Goal: Task Accomplishment & Management: Manage account settings

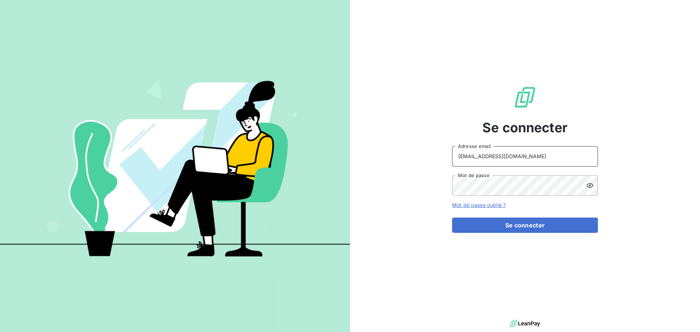
click at [528, 159] on input "[EMAIL_ADDRESS][DOMAIN_NAME]" at bounding box center [525, 156] width 146 height 20
type input "[EMAIL_ADDRESS][DOMAIN_NAME]"
click at [480, 223] on button "Se connecter" at bounding box center [525, 225] width 146 height 15
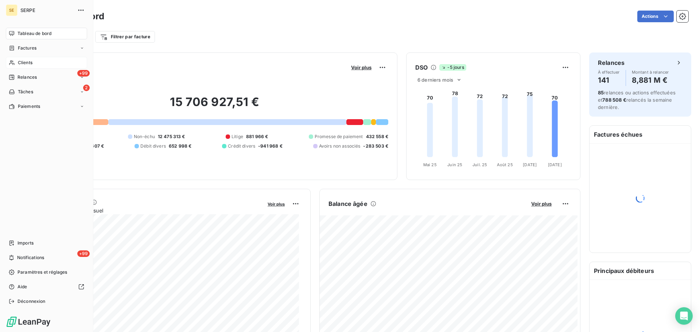
click at [16, 61] on div "Clients" at bounding box center [46, 63] width 81 height 12
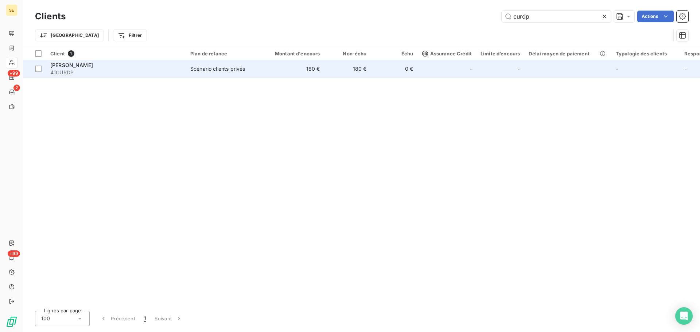
type input "curdp"
click at [151, 77] on td "[PERSON_NAME] 41CURDP" at bounding box center [116, 69] width 140 height 18
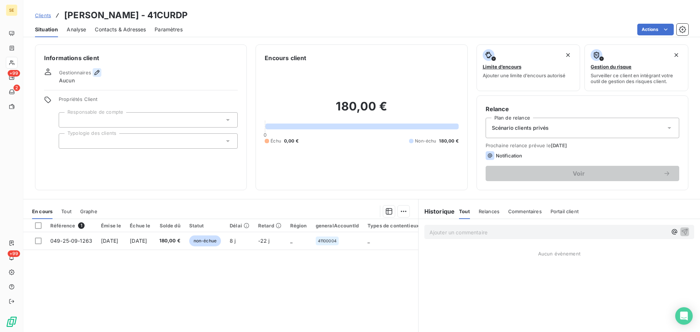
click at [97, 72] on icon "button" at bounding box center [96, 72] width 5 height 5
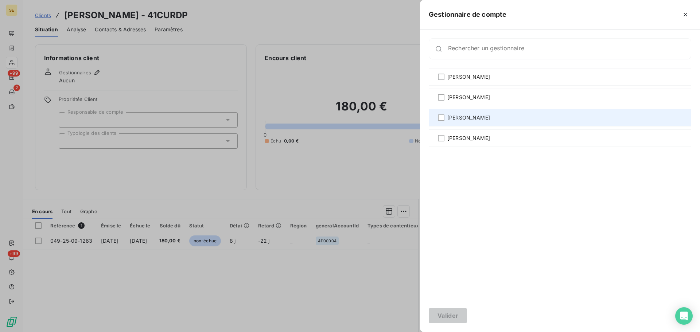
click at [471, 117] on span "[PERSON_NAME]" at bounding box center [469, 117] width 43 height 7
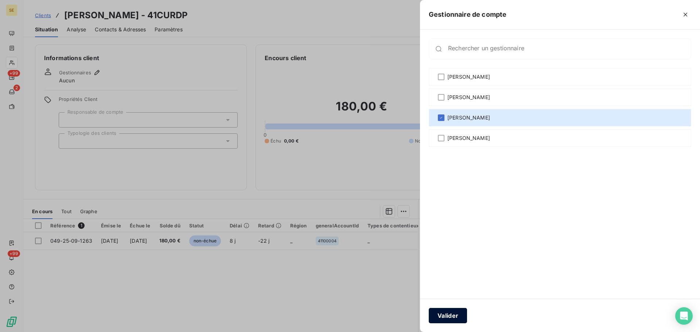
click at [441, 314] on button "Valider" at bounding box center [448, 315] width 38 height 15
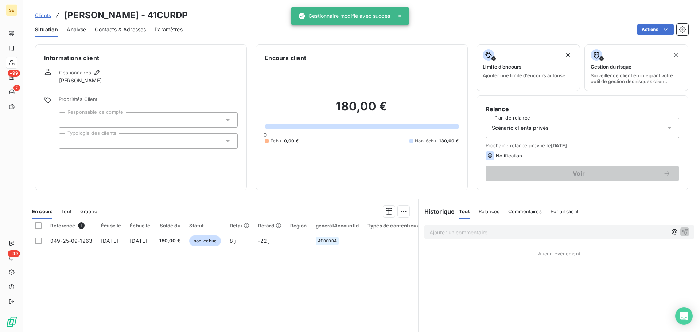
click at [607, 130] on div "Scénario clients privés" at bounding box center [583, 128] width 194 height 20
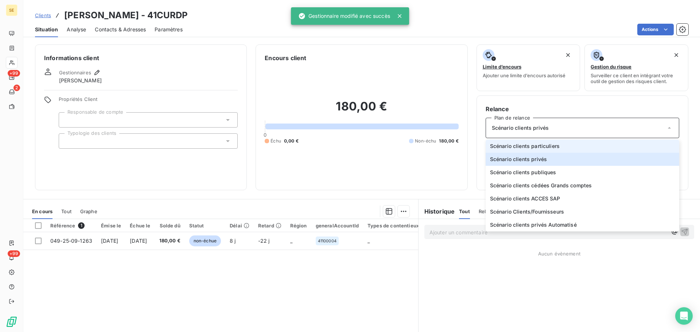
click at [585, 147] on li "Scénario clients particuliers" at bounding box center [583, 146] width 194 height 13
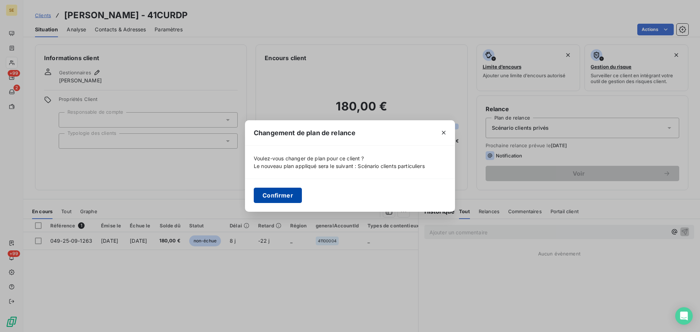
click at [264, 195] on button "Confirmer" at bounding box center [278, 195] width 48 height 15
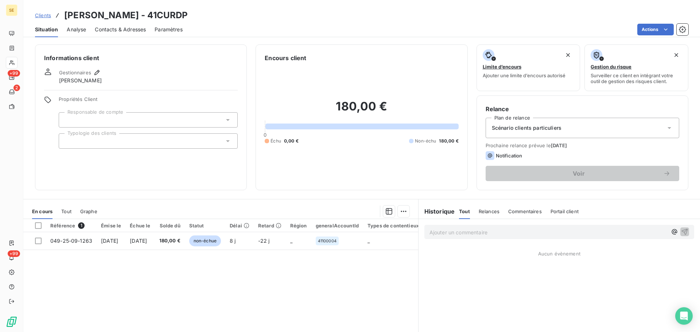
click at [116, 38] on div "Clients [PERSON_NAME] - 41CURDP Situation Analyse Contacts & Adresses Paramètre…" at bounding box center [361, 166] width 677 height 332
click at [116, 33] on div "Contacts & Adresses" at bounding box center [120, 29] width 51 height 15
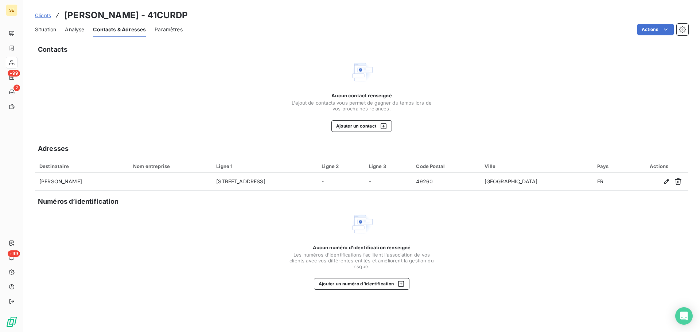
click at [44, 30] on span "Situation" at bounding box center [45, 29] width 21 height 7
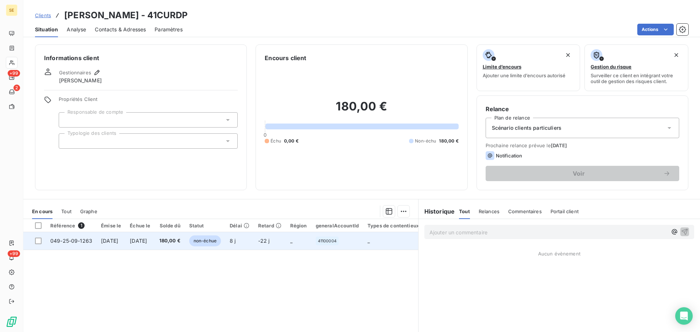
click at [155, 236] on td "[DATE]" at bounding box center [139, 241] width 29 height 18
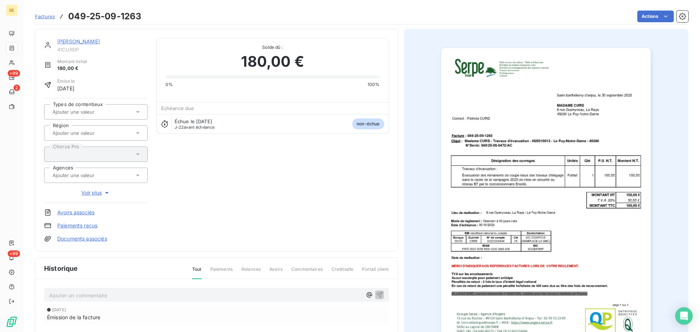
scroll to position [3, 0]
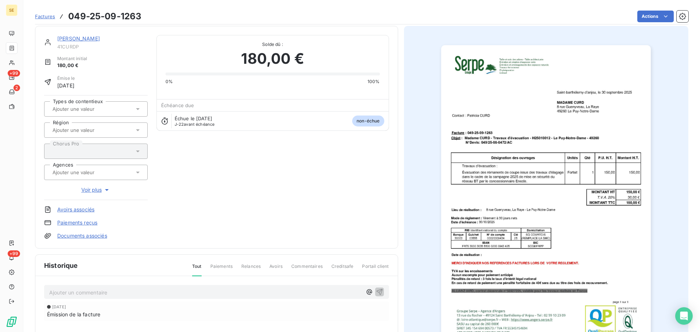
click at [76, 294] on p "Ajouter un commentaire ﻿" at bounding box center [205, 292] width 313 height 9
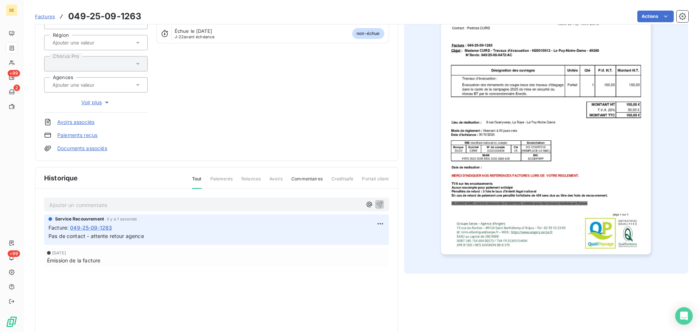
scroll to position [100, 0]
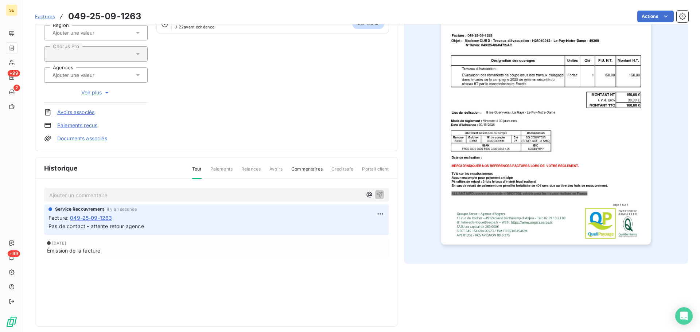
click at [130, 227] on span "Pas de contact - attente retour agence" at bounding box center [97, 226] width 96 height 6
copy div "Pas de contact - attente retour agence"
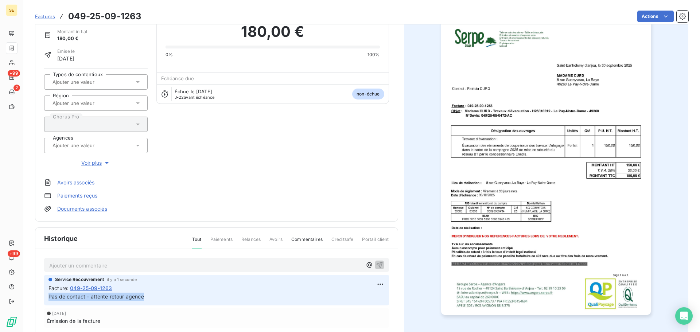
scroll to position [0, 0]
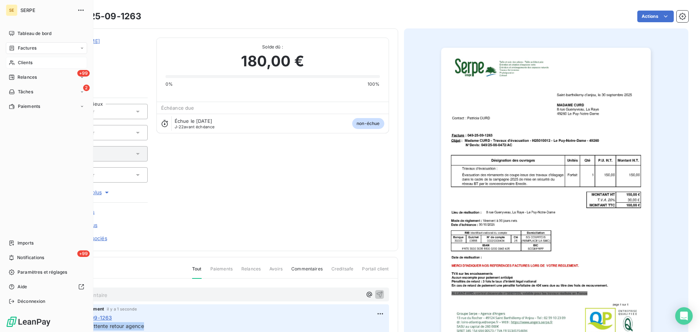
click at [29, 61] on span "Clients" at bounding box center [25, 62] width 15 height 7
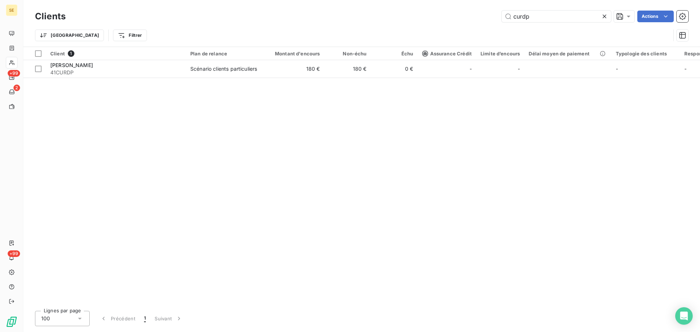
drag, startPoint x: 545, startPoint y: 18, endPoint x: 465, endPoint y: 22, distance: 80.3
click at [465, 22] on div "curdp Actions" at bounding box center [381, 17] width 614 height 12
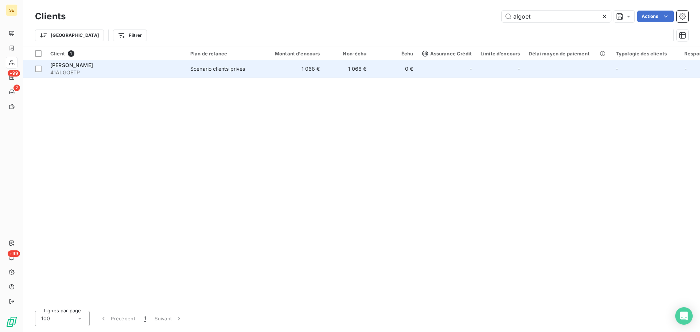
type input "algoet"
click at [98, 73] on span "41ALGOETP" at bounding box center [115, 72] width 131 height 7
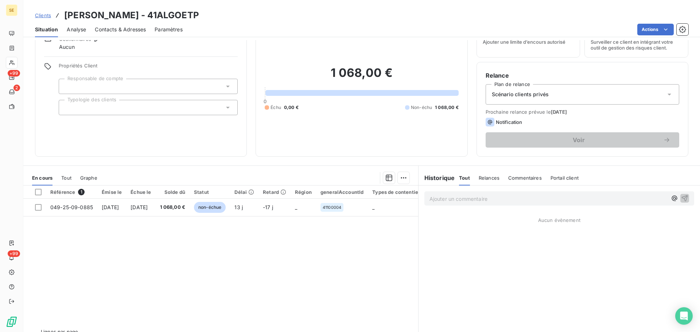
scroll to position [49, 0]
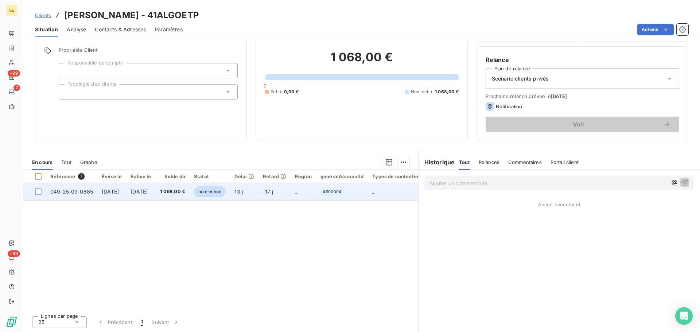
click at [155, 187] on td "[DATE]" at bounding box center [140, 192] width 29 height 18
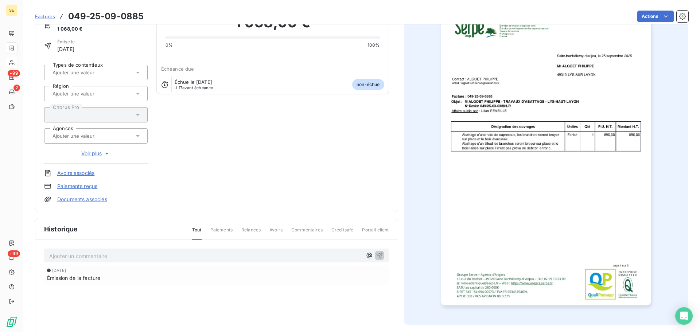
scroll to position [100, 0]
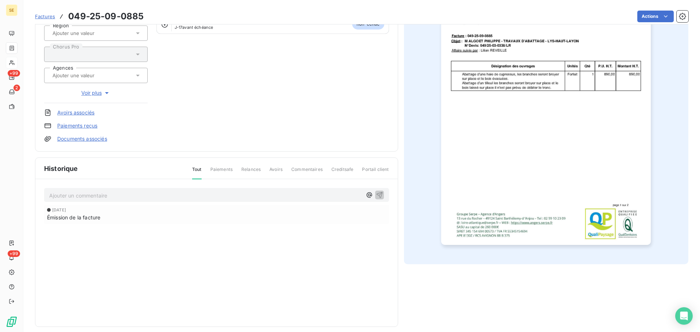
click at [134, 193] on p "Ajouter un commentaire ﻿" at bounding box center [205, 195] width 313 height 9
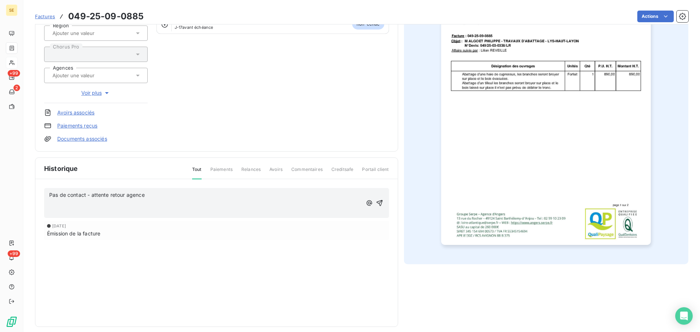
click at [86, 197] on span "Pas de contact - attente retour agence" at bounding box center [97, 195] width 96 height 6
click at [376, 202] on icon "button" at bounding box center [379, 203] width 7 height 7
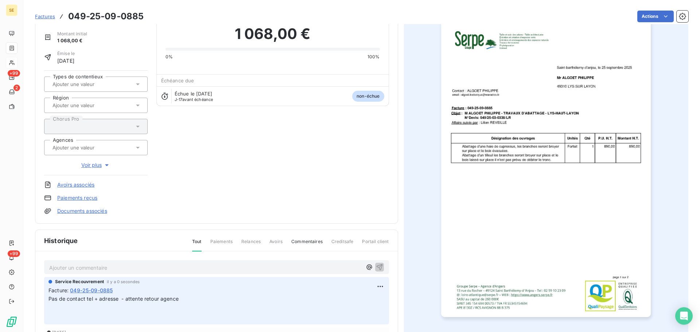
scroll to position [0, 0]
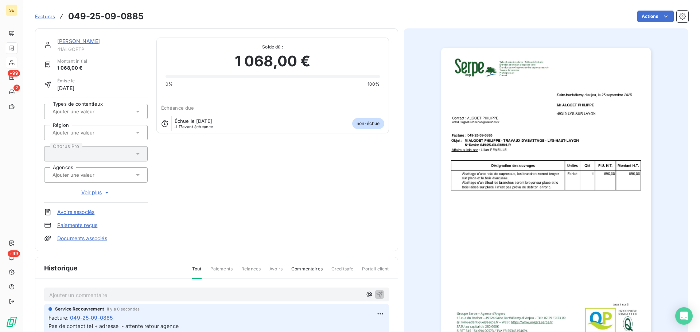
click at [84, 41] on link "[PERSON_NAME]" at bounding box center [78, 41] width 43 height 6
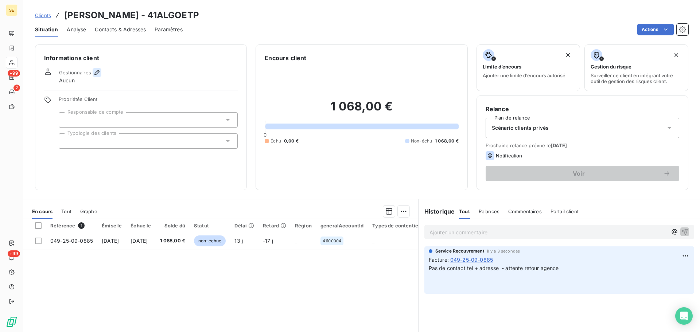
click at [99, 72] on icon "button" at bounding box center [96, 72] width 7 height 7
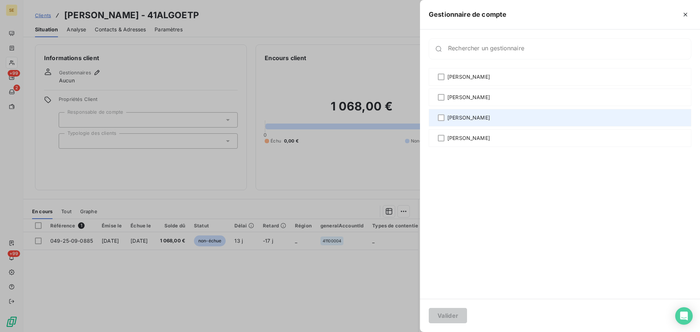
click at [481, 120] on span "[PERSON_NAME]" at bounding box center [469, 117] width 43 height 7
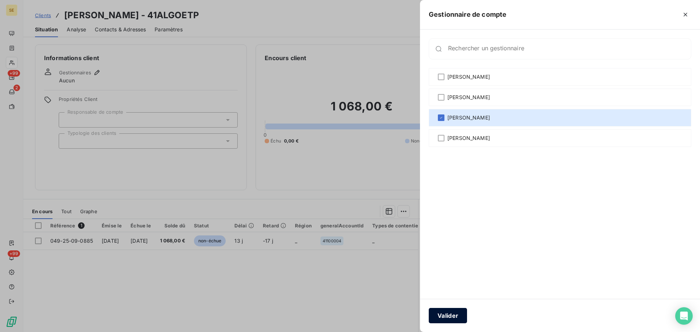
click at [462, 318] on button "Valider" at bounding box center [448, 315] width 38 height 15
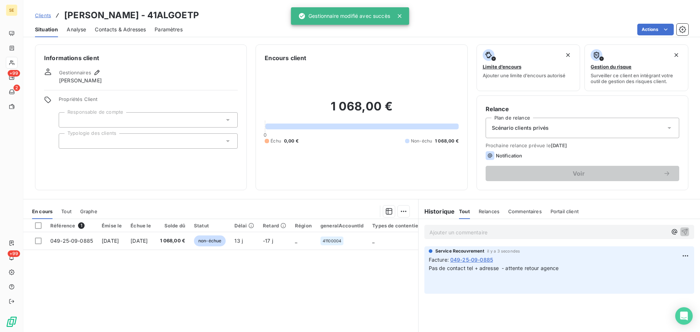
click at [617, 130] on div "Scénario clients privés" at bounding box center [583, 128] width 194 height 20
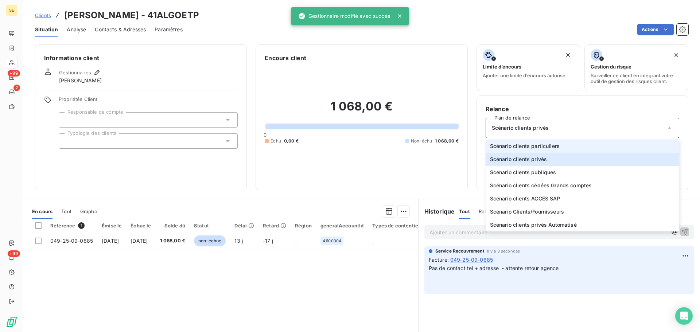
click at [603, 147] on li "Scénario clients particuliers" at bounding box center [583, 146] width 194 height 13
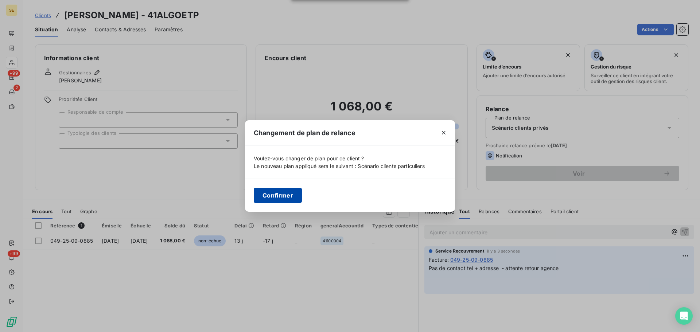
click at [278, 196] on button "Confirmer" at bounding box center [278, 195] width 48 height 15
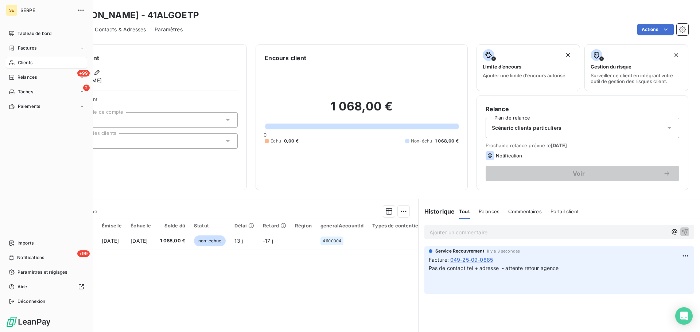
click at [30, 59] on div "Clients" at bounding box center [46, 63] width 81 height 12
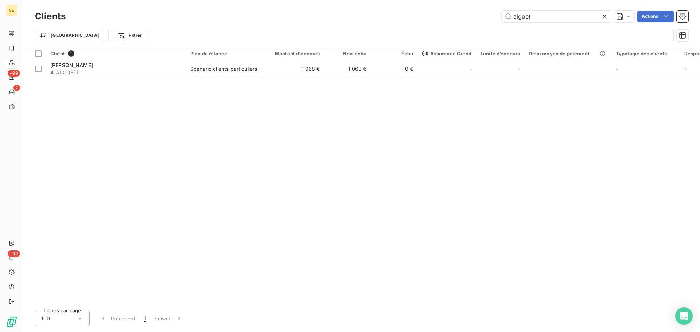
drag, startPoint x: 547, startPoint y: 18, endPoint x: 459, endPoint y: 18, distance: 87.9
click at [441, 20] on div "algoet Actions" at bounding box center [381, 17] width 614 height 12
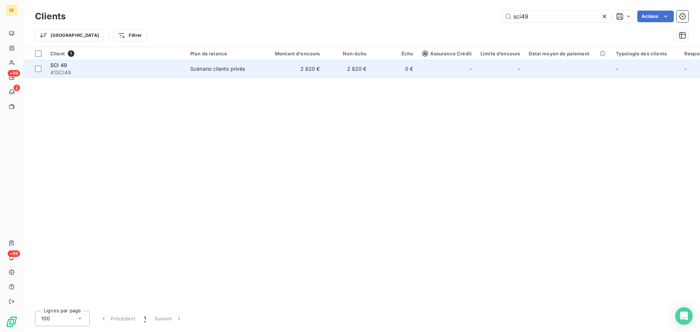
type input "sci49"
click at [341, 67] on td "2 820 €" at bounding box center [348, 69] width 47 height 18
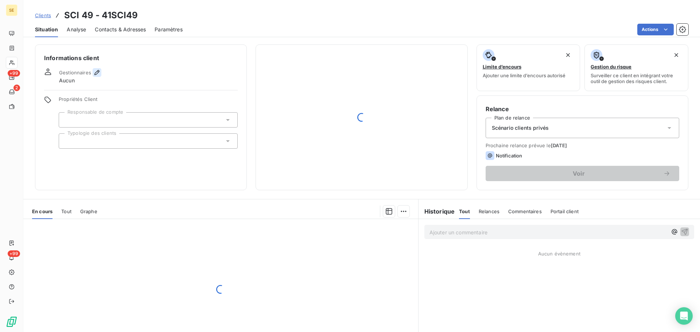
click at [99, 71] on icon "button" at bounding box center [96, 72] width 7 height 7
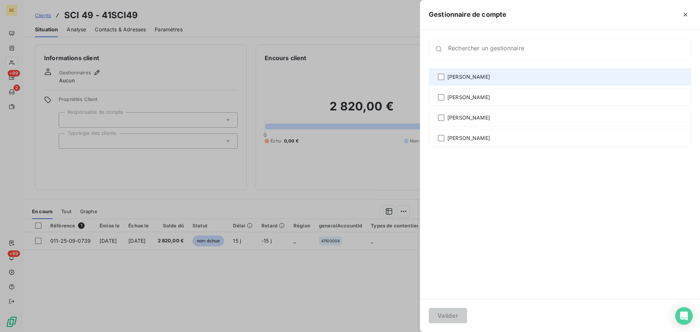
click at [500, 79] on div "[PERSON_NAME]" at bounding box center [560, 77] width 263 height 18
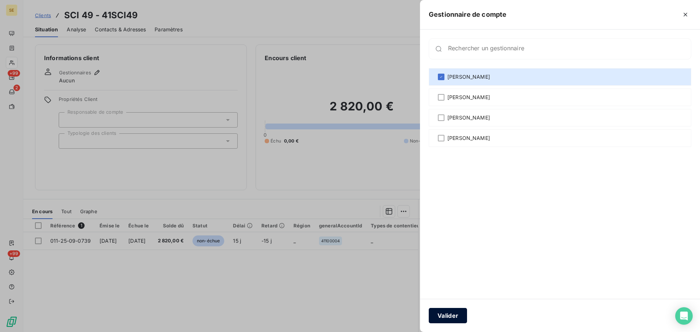
click at [458, 313] on button "Valider" at bounding box center [448, 315] width 38 height 15
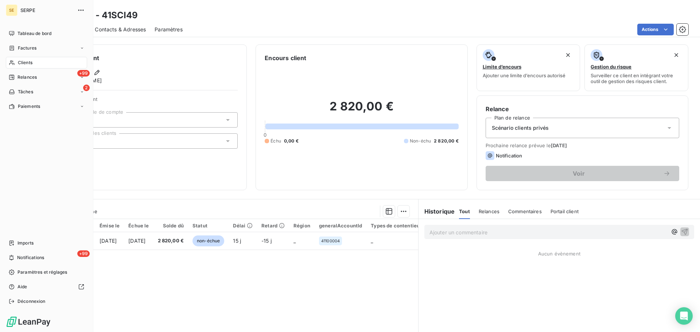
click at [20, 64] on span "Clients" at bounding box center [25, 62] width 15 height 7
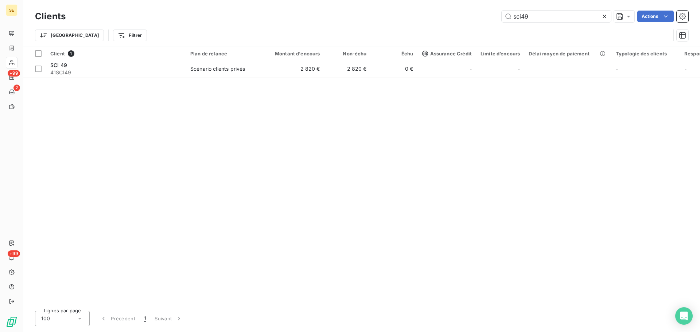
drag, startPoint x: 533, startPoint y: 18, endPoint x: 479, endPoint y: 19, distance: 54.4
click at [481, 18] on div "sci49 Actions" at bounding box center [381, 17] width 614 height 12
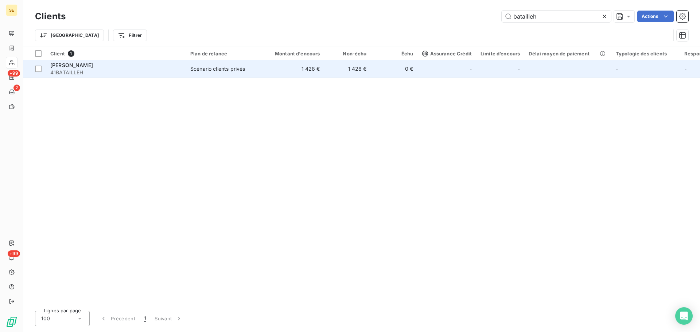
type input "batailleh"
click at [277, 69] on td "1 428 €" at bounding box center [293, 69] width 63 height 18
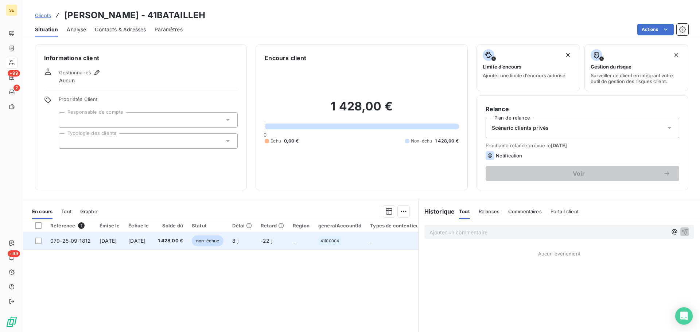
click at [183, 236] on td "1 428,00 €" at bounding box center [171, 241] width 34 height 18
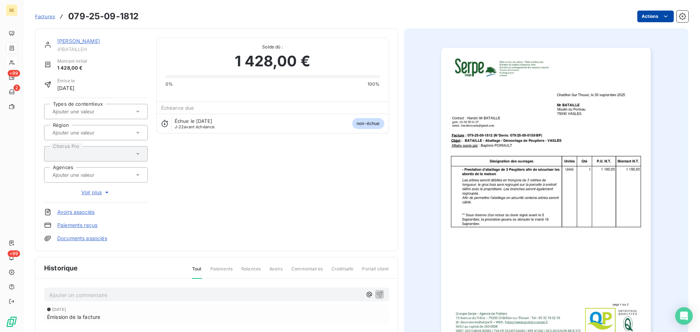
click at [653, 16] on html "SE +99 2 +99 Factures 079-25-09-1812 Actions [PERSON_NAME] 41BATAILLEH Montant …" at bounding box center [350, 166] width 700 height 332
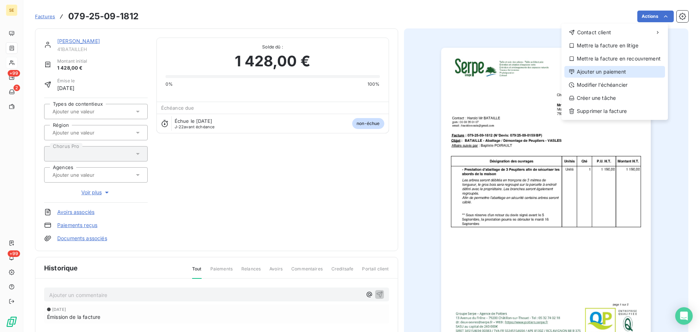
click at [617, 70] on div "Ajouter un paiement" at bounding box center [615, 72] width 101 height 12
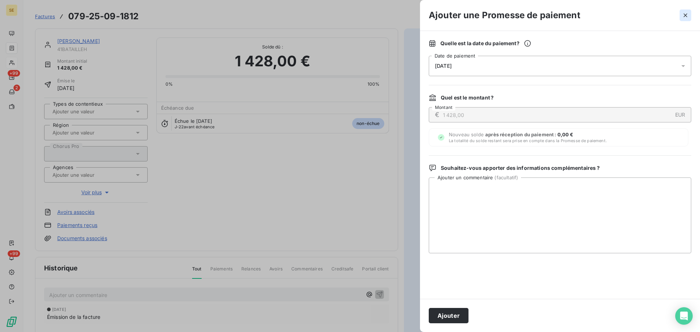
click at [683, 12] on icon "button" at bounding box center [685, 15] width 7 height 7
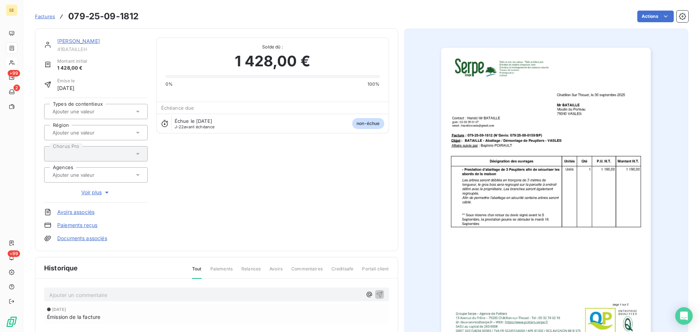
click at [78, 43] on link "[PERSON_NAME]" at bounding box center [78, 41] width 43 height 6
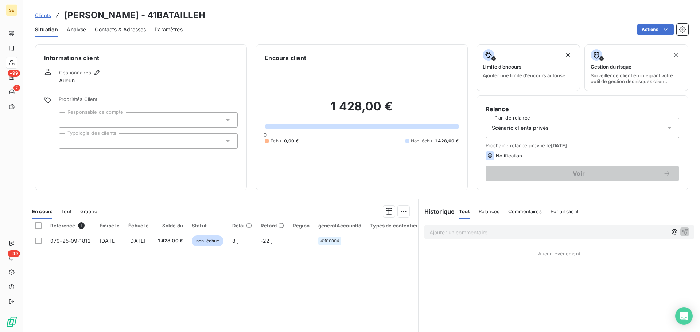
click at [576, 131] on div "Scénario clients privés" at bounding box center [583, 128] width 194 height 20
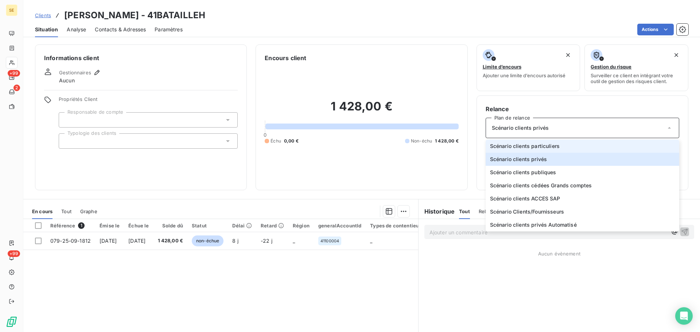
click at [563, 144] on li "Scénario clients particuliers" at bounding box center [583, 146] width 194 height 13
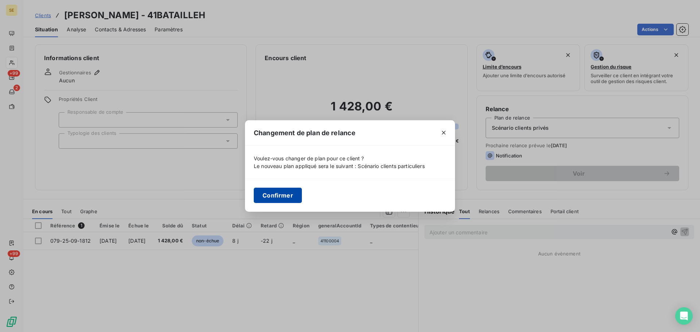
click at [271, 192] on button "Confirmer" at bounding box center [278, 195] width 48 height 15
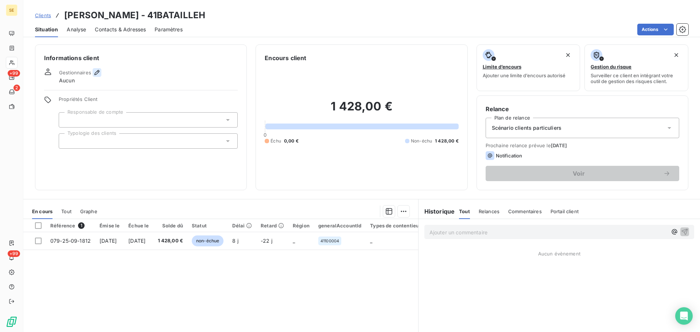
click at [94, 74] on icon "button" at bounding box center [96, 72] width 5 height 5
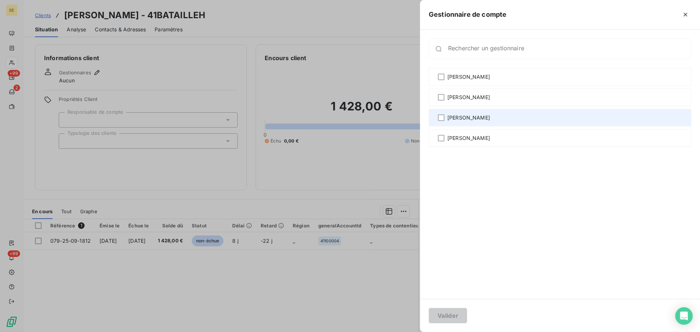
click at [481, 120] on span "[PERSON_NAME]" at bounding box center [469, 117] width 43 height 7
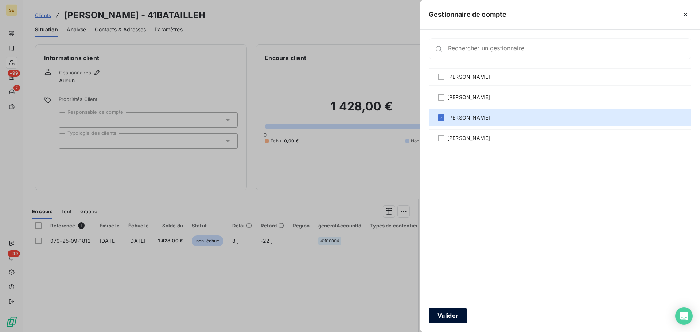
click at [453, 315] on button "Valider" at bounding box center [448, 315] width 38 height 15
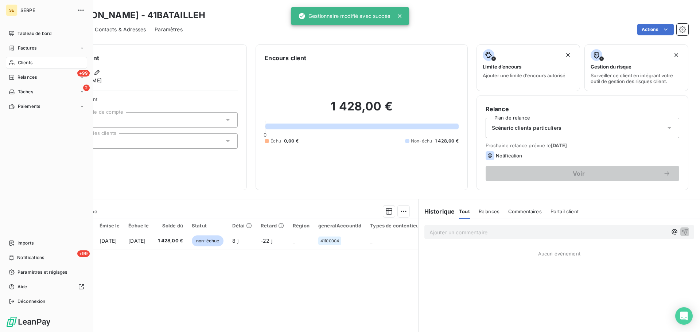
click at [18, 60] on span "Clients" at bounding box center [25, 62] width 15 height 7
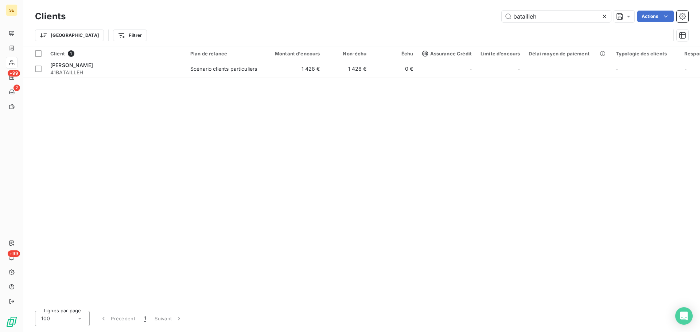
drag, startPoint x: 545, startPoint y: 20, endPoint x: 443, endPoint y: 19, distance: 102.1
click at [466, 19] on div "batailleh Actions" at bounding box center [381, 17] width 614 height 12
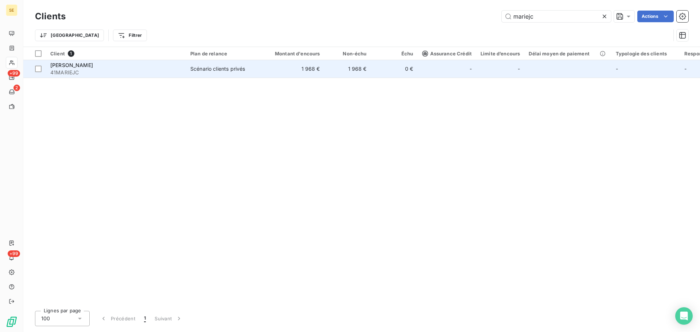
type input "mariejc"
click at [193, 71] on div "Scénario clients privés" at bounding box center [217, 68] width 55 height 7
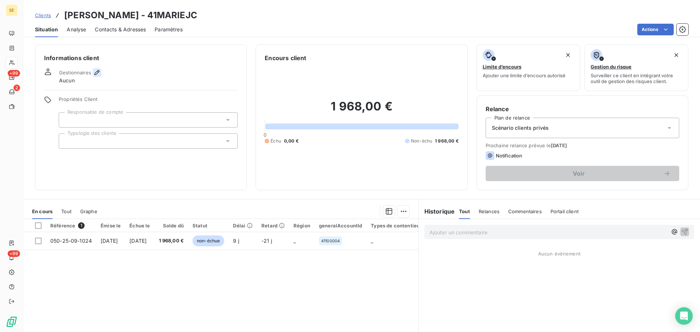
click at [96, 71] on icon "button" at bounding box center [96, 72] width 7 height 7
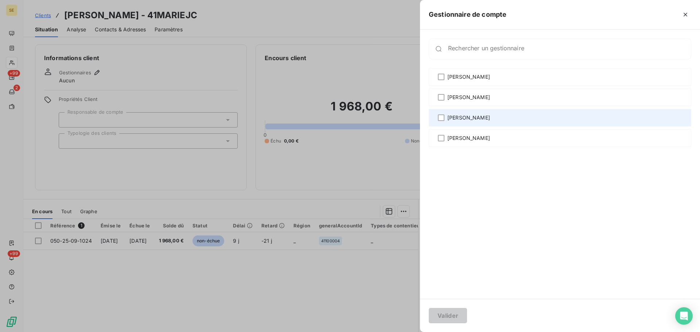
click at [495, 117] on div "[PERSON_NAME]" at bounding box center [560, 118] width 263 height 18
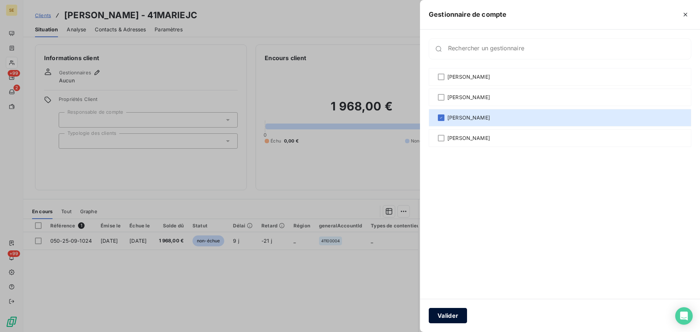
click at [438, 313] on button "Valider" at bounding box center [448, 315] width 38 height 15
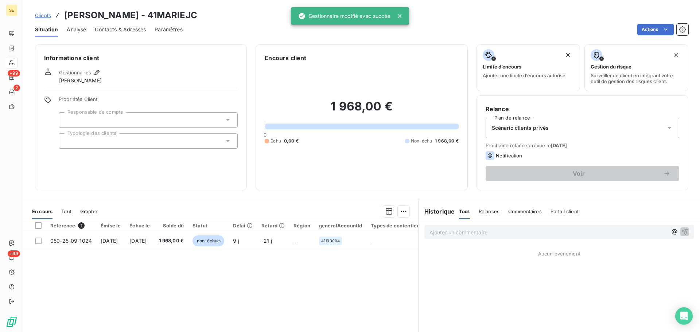
click at [564, 128] on div "Scénario clients privés" at bounding box center [583, 128] width 194 height 20
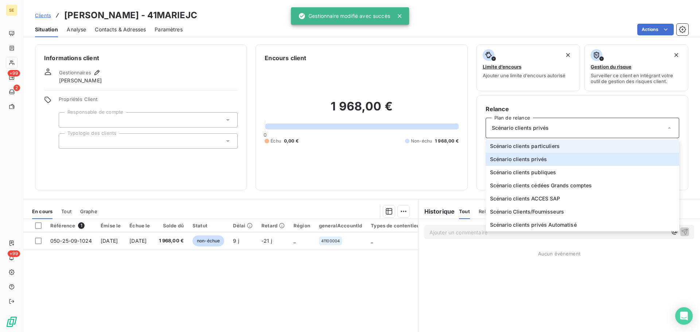
click at [559, 143] on li "Scénario clients particuliers" at bounding box center [583, 146] width 194 height 13
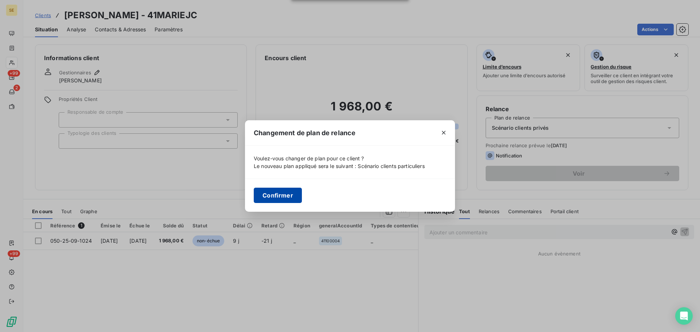
click at [279, 196] on button "Confirmer" at bounding box center [278, 195] width 48 height 15
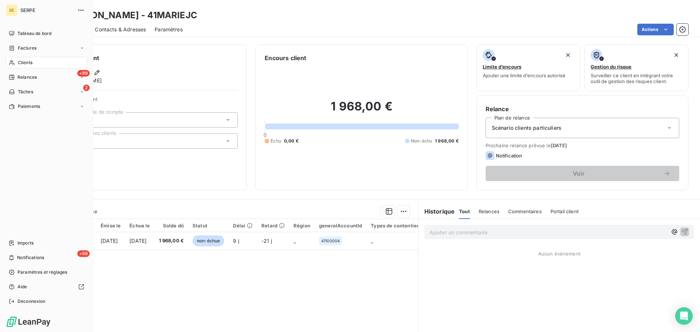
click at [33, 65] on div "Clients" at bounding box center [46, 63] width 81 height 12
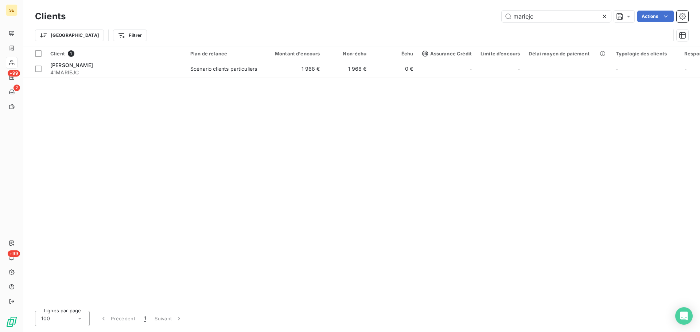
click at [605, 16] on icon at bounding box center [604, 16] width 7 height 7
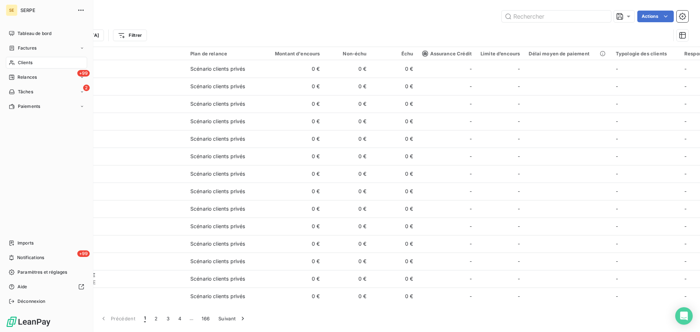
click at [23, 64] on span "Clients" at bounding box center [25, 62] width 15 height 7
click at [40, 298] on div "Déconnexion" at bounding box center [46, 302] width 81 height 12
